Goal: Communication & Community: Answer question/provide support

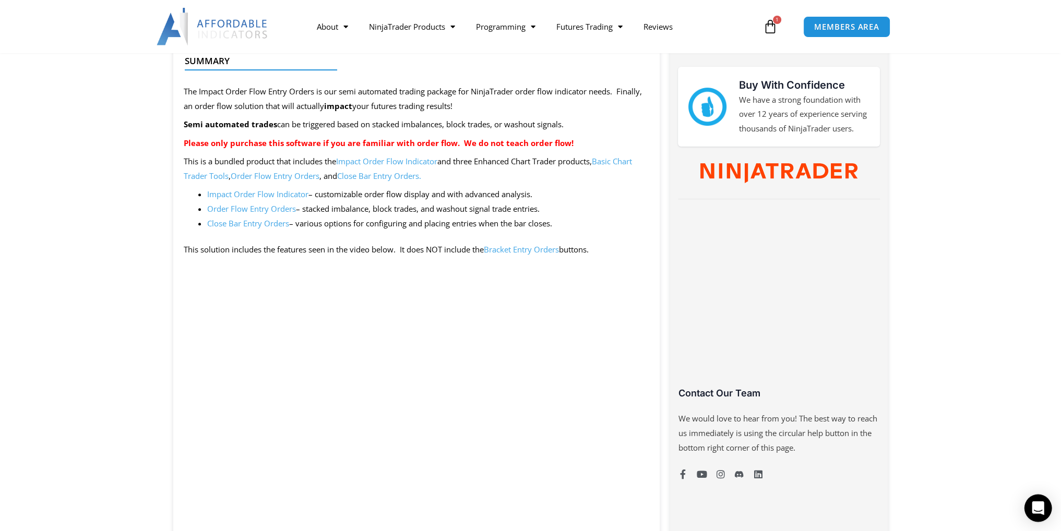
click at [1035, 512] on icon "Open Intercom Messenger" at bounding box center [1038, 509] width 12 height 14
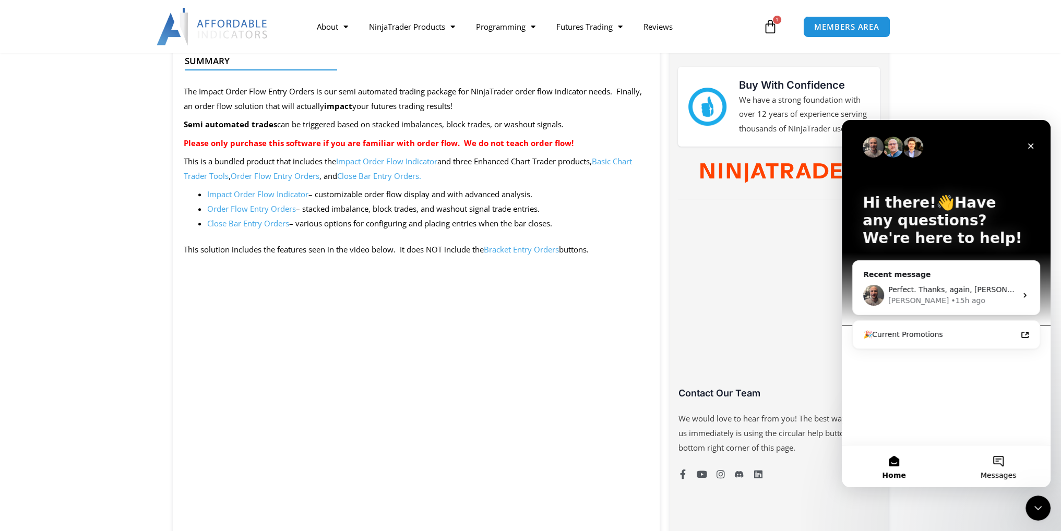
click at [996, 472] on span "Messages" at bounding box center [999, 475] width 36 height 7
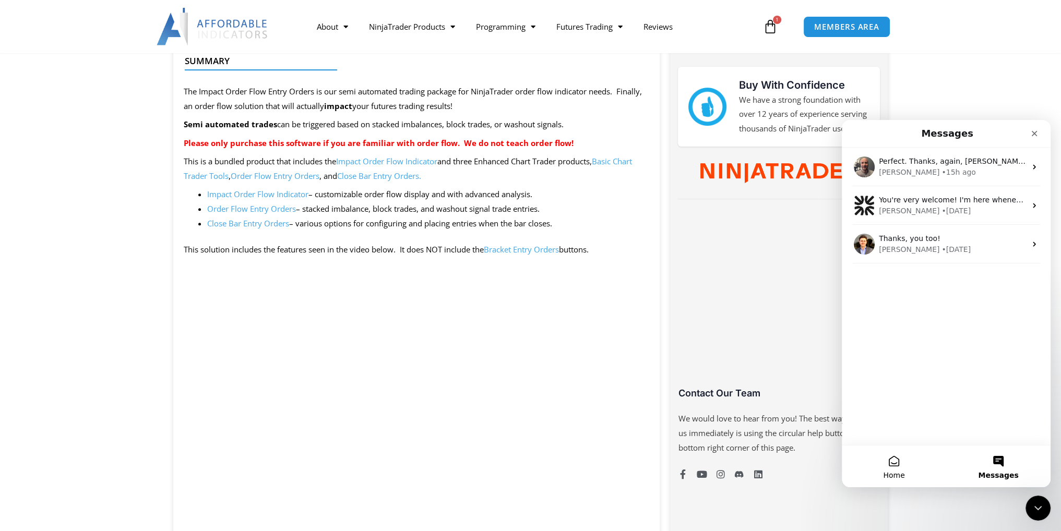
click at [896, 459] on button "Home" at bounding box center [894, 467] width 104 height 42
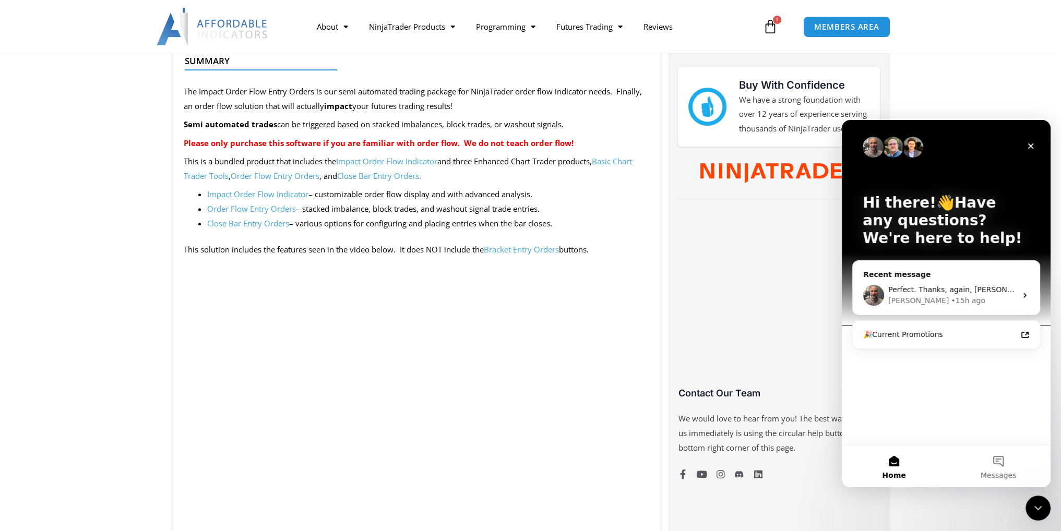
click at [966, 384] on div "Hi there!👋Have any questions? We're here to help! Recent message Perfect. Thank…" at bounding box center [946, 282] width 209 height 325
click at [925, 373] on div "Hi there!👋Have any questions? We're here to help! Recent message Perfect. Thank…" at bounding box center [946, 282] width 209 height 325
click at [1028, 145] on icon "Close" at bounding box center [1031, 146] width 8 height 8
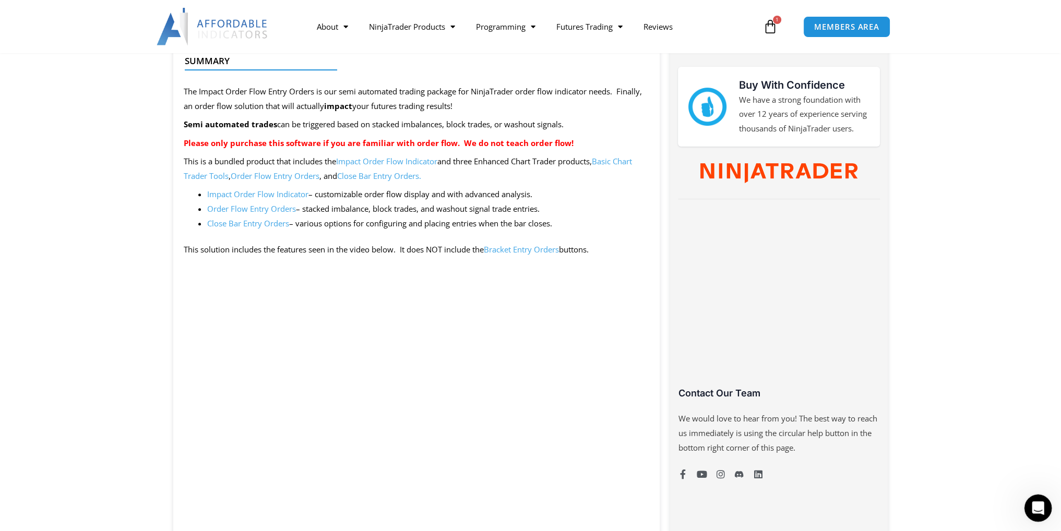
click at [1031, 504] on icon "Open Intercom Messenger" at bounding box center [1036, 506] width 17 height 17
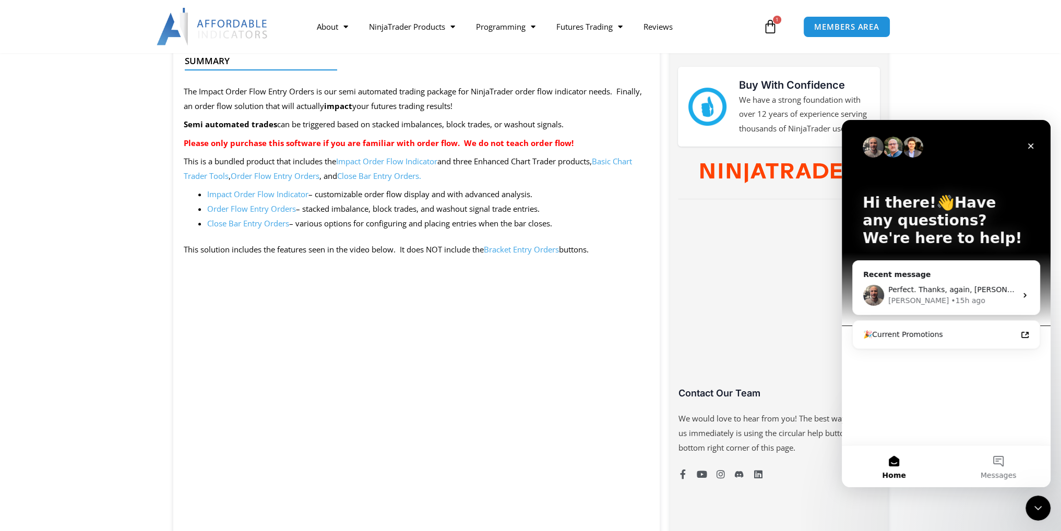
click at [978, 398] on div "Hi there!👋Have any questions? We're here to help! Recent message Perfect. Thank…" at bounding box center [946, 282] width 209 height 325
click at [996, 467] on button "Messages" at bounding box center [998, 467] width 104 height 42
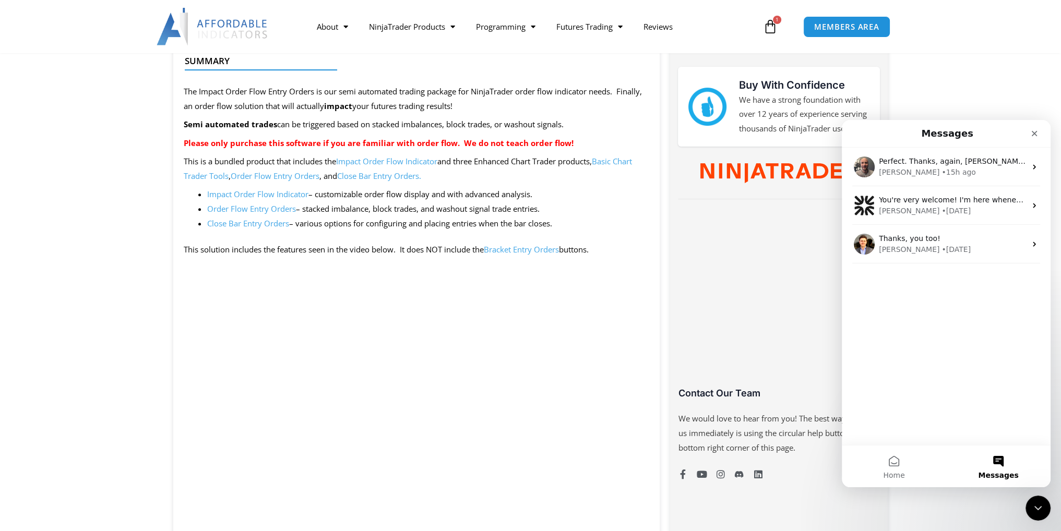
click at [990, 375] on div "Perfect. Thanks, again, Joel. Love your work and appreciate all that you do! Jo…" at bounding box center [946, 297] width 209 height 298
drag, startPoint x: 968, startPoint y: 363, endPoint x: 987, endPoint y: 361, distance: 18.5
click at [987, 361] on div "Perfect. Thanks, again, Joel. Love your work and appreciate all that you do! Jo…" at bounding box center [946, 297] width 209 height 298
click at [899, 458] on button "Home" at bounding box center [894, 467] width 104 height 42
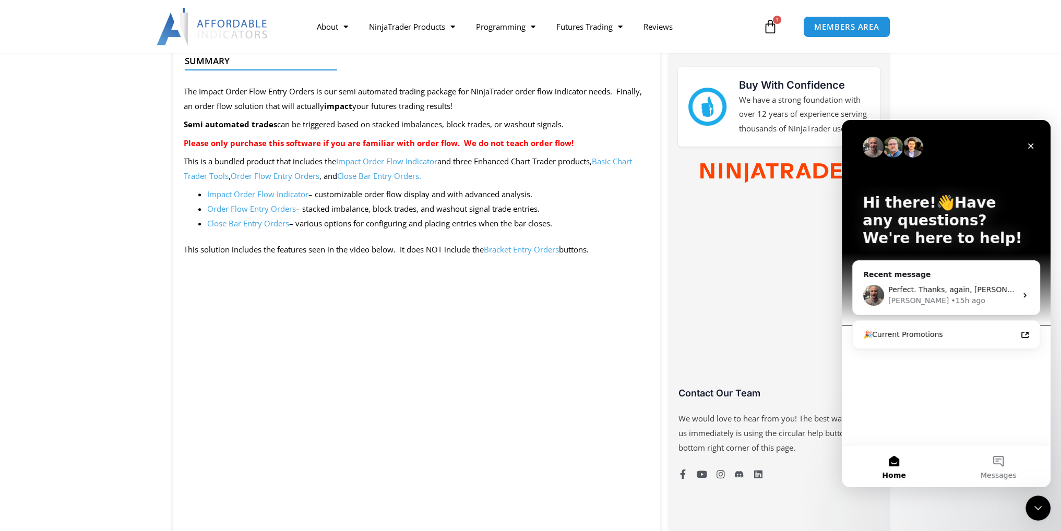
click at [919, 369] on div "Hi there!👋Have any questions? We're here to help! Recent message Perfect. Thank…" at bounding box center [946, 282] width 209 height 325
click at [1022, 337] on icon "Intercom messenger" at bounding box center [1025, 335] width 8 height 8
click at [969, 363] on div "Hi there!👋Have any questions? We're here to help! Recent message Perfect. Thank…" at bounding box center [946, 282] width 209 height 325
click at [968, 299] on div "Joel • 15h ago" at bounding box center [952, 300] width 128 height 11
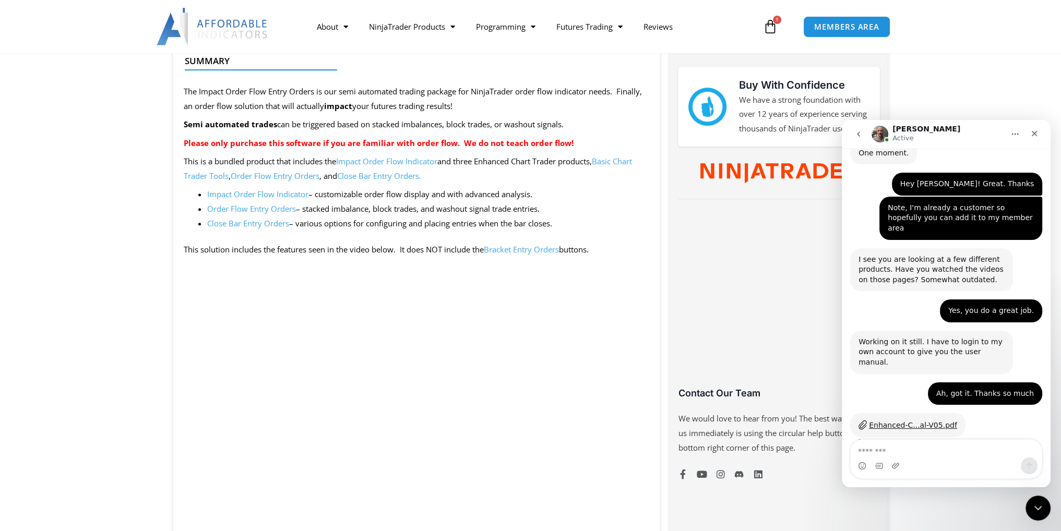
scroll to position [876, 0]
click at [1011, 121] on nav "Joel Active" at bounding box center [946, 134] width 209 height 28
click at [1017, 133] on icon "Home" at bounding box center [1015, 134] width 8 height 8
click at [1035, 133] on icon "Close" at bounding box center [1035, 134] width 6 height 6
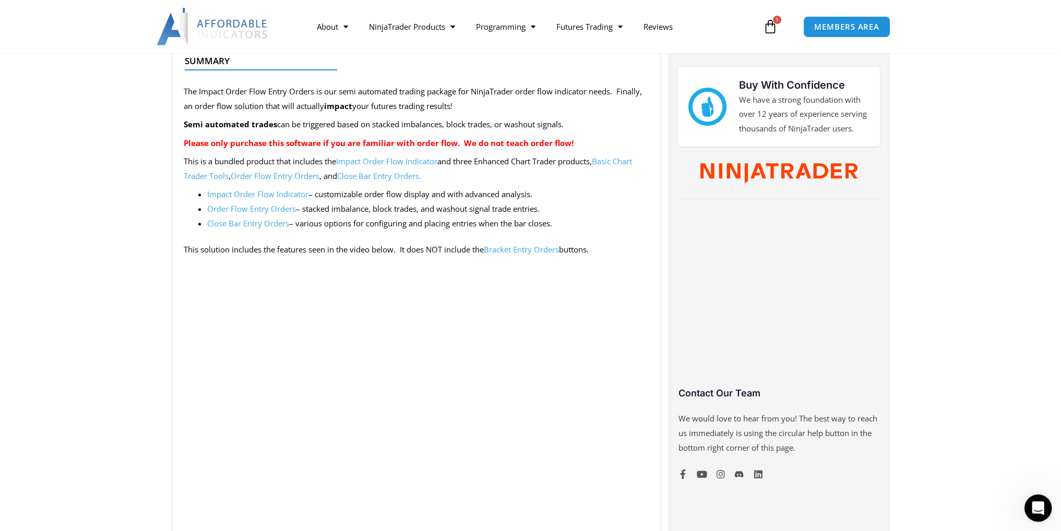
click at [1032, 501] on icon "Open Intercom Messenger" at bounding box center [1036, 506] width 17 height 17
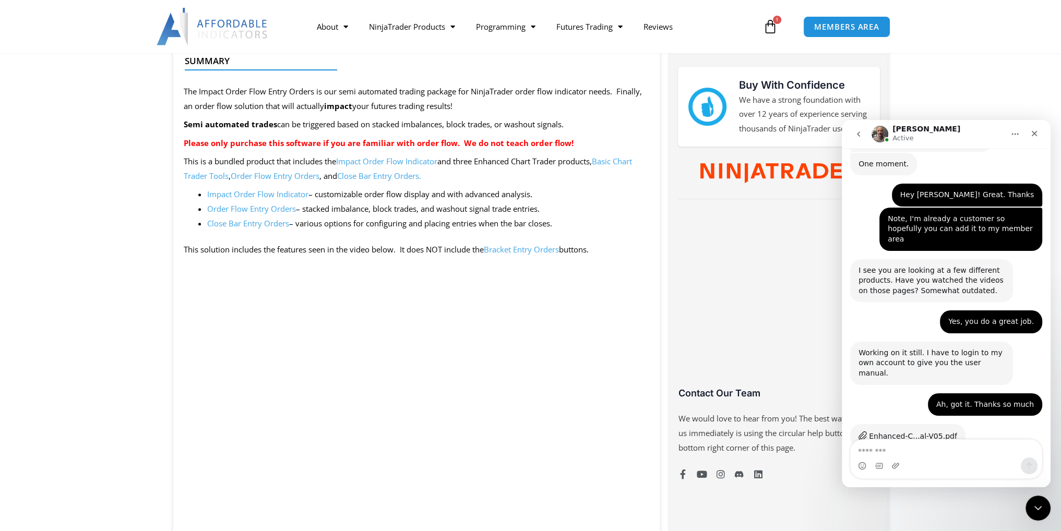
scroll to position [877, 0]
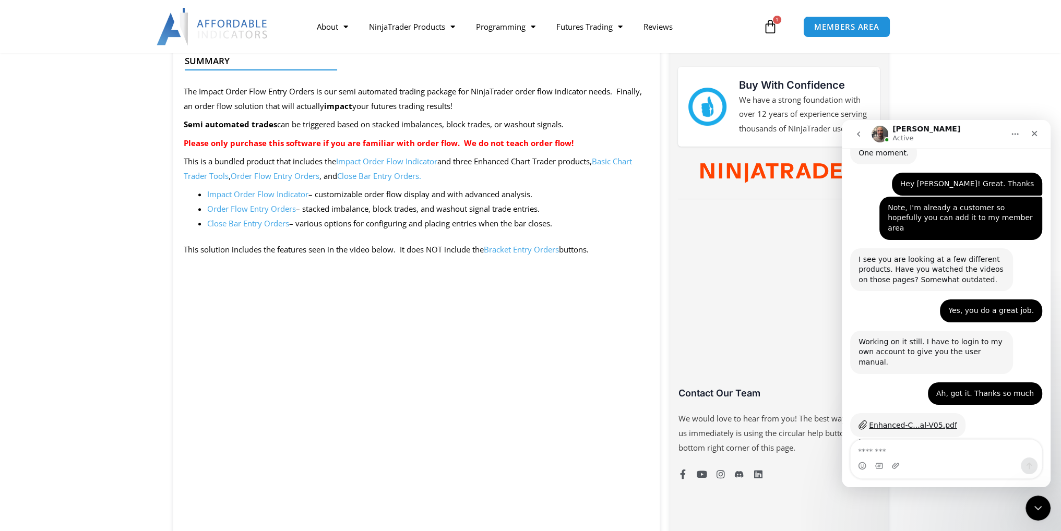
click at [858, 137] on icon "go back" at bounding box center [858, 134] width 8 height 8
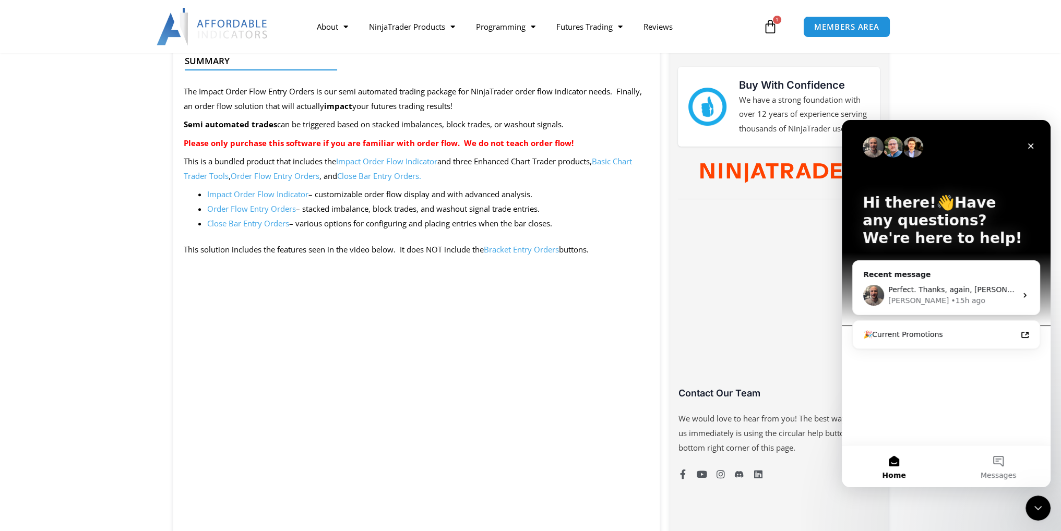
scroll to position [0, 0]
click at [934, 393] on div "Hi there!👋Have any questions? We're here to help! Recent message Perfect. Thank…" at bounding box center [946, 282] width 209 height 325
click at [952, 414] on div "Hi there!👋Have any questions? We're here to help! Recent message Perfect. Thank…" at bounding box center [946, 282] width 209 height 325
drag, startPoint x: 952, startPoint y: 414, endPoint x: 971, endPoint y: 406, distance: 21.5
click at [971, 406] on div "Hi there!👋Have any questions? We're here to help! Recent message Perfect. Thank…" at bounding box center [946, 282] width 209 height 325
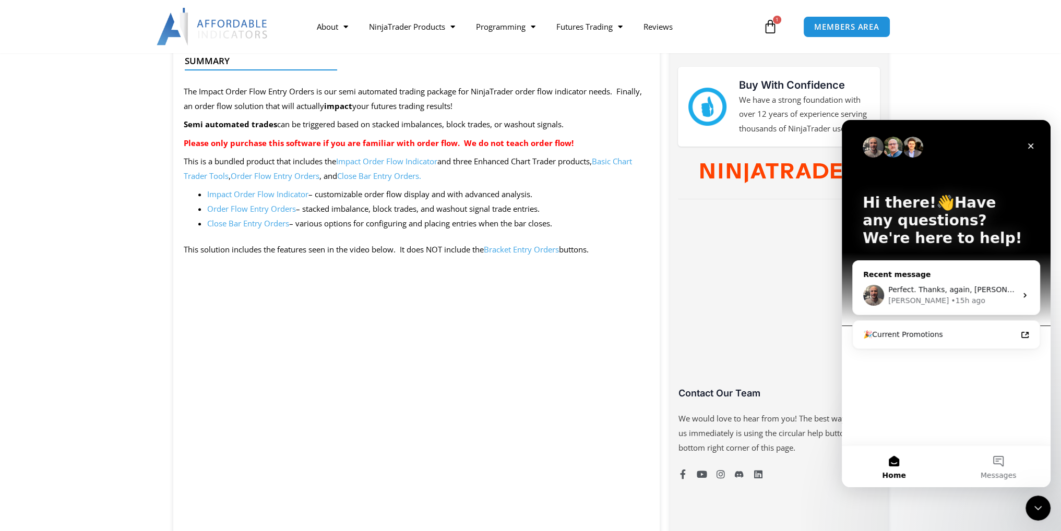
click at [1004, 299] on div "Joel • 15h ago" at bounding box center [952, 300] width 128 height 11
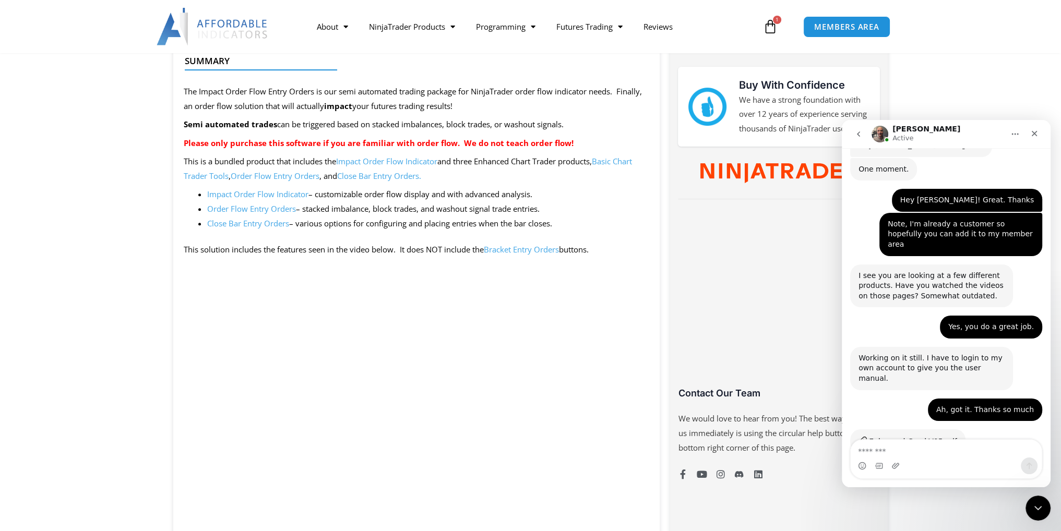
scroll to position [877, 0]
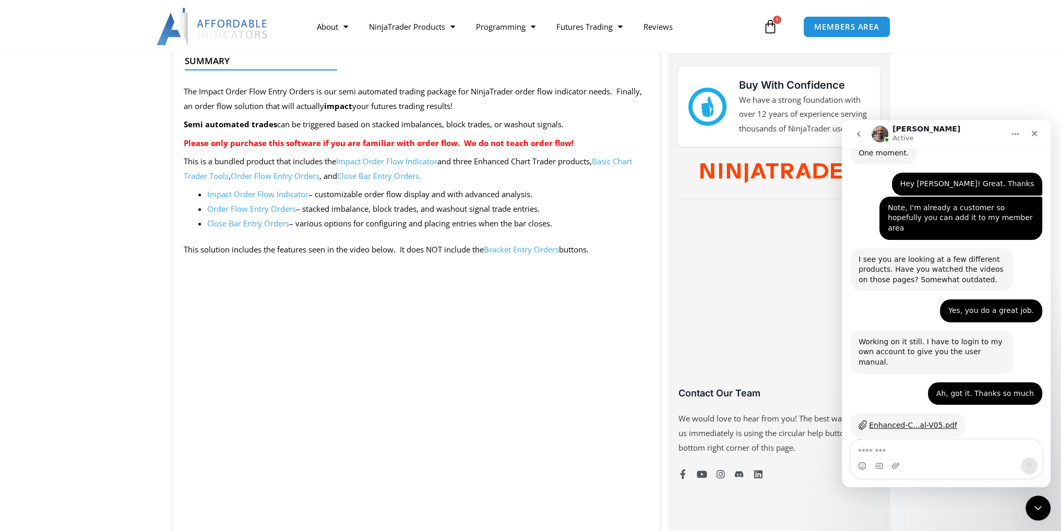
click at [942, 461] on div "Intercom messenger" at bounding box center [946, 466] width 191 height 17
click at [942, 452] on textarea "Message…" at bounding box center [946, 449] width 191 height 18
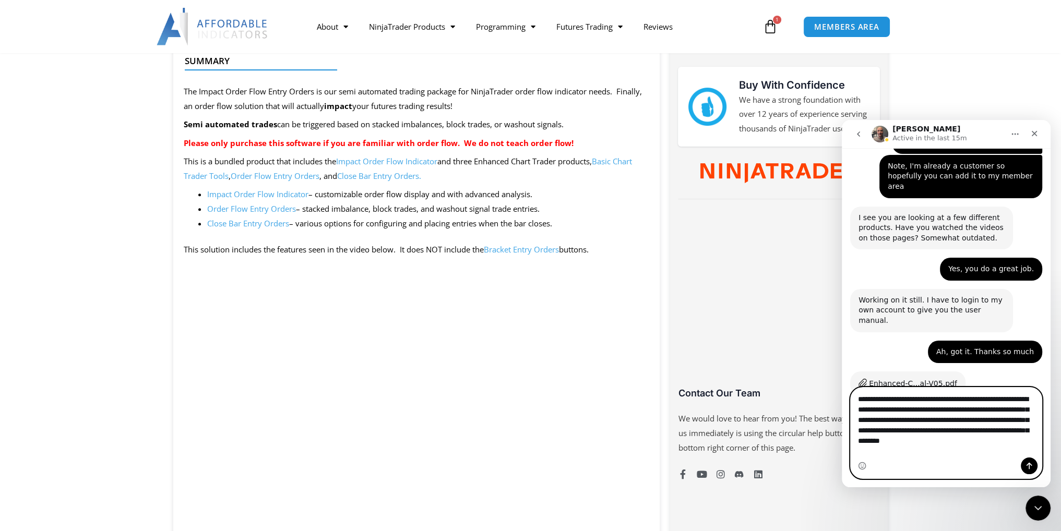
scroll to position [929, 0]
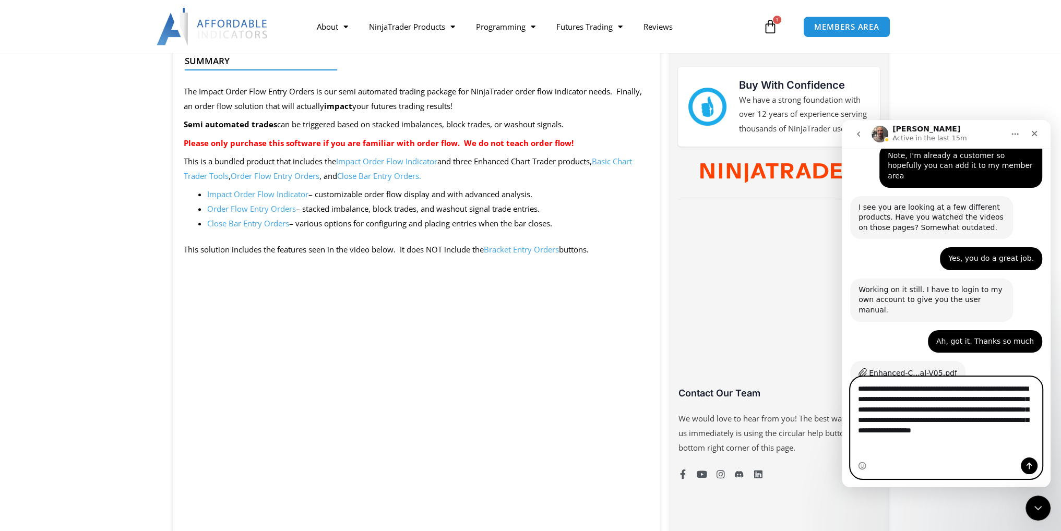
type textarea "**********"
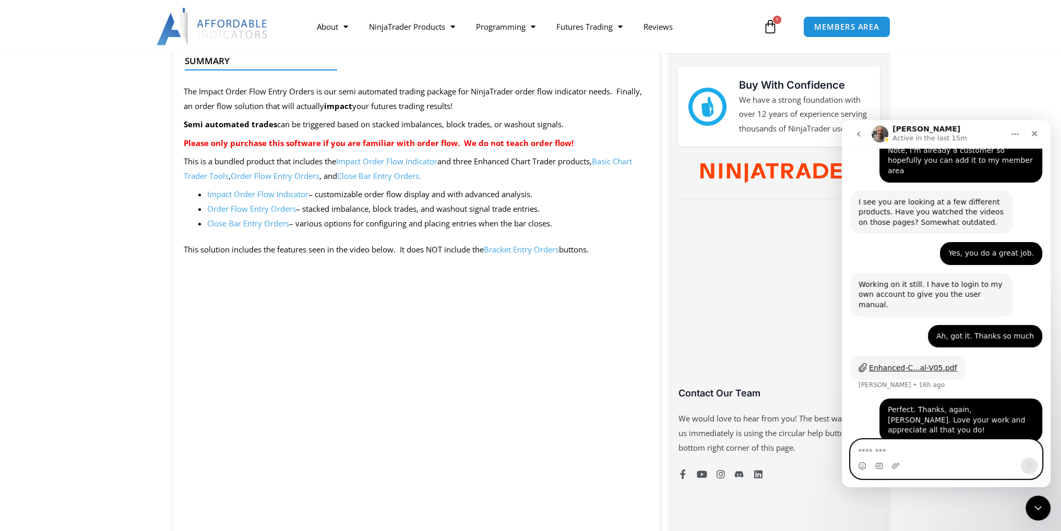
scroll to position [998, 0]
